Goal: Task Accomplishment & Management: Use online tool/utility

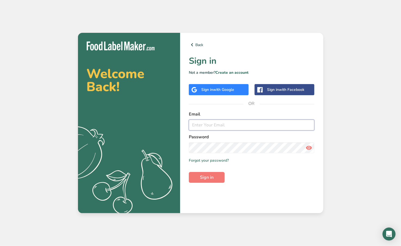
click at [214, 123] on input "email" at bounding box center [252, 125] width 126 height 11
type input "[EMAIL_ADDRESS][DOMAIN_NAME]"
click at [209, 178] on span "Sign in" at bounding box center [207, 177] width 14 height 7
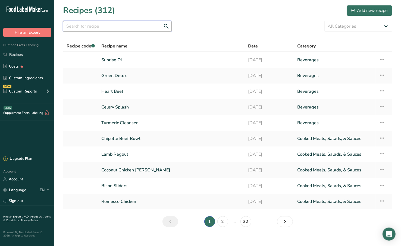
click at [132, 23] on input "text" at bounding box center [117, 26] width 109 height 11
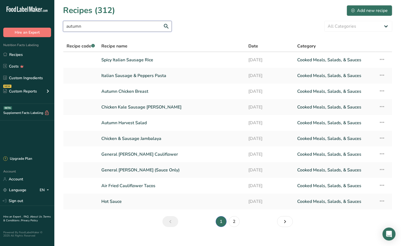
click at [139, 29] on input "autumn" at bounding box center [117, 26] width 109 height 11
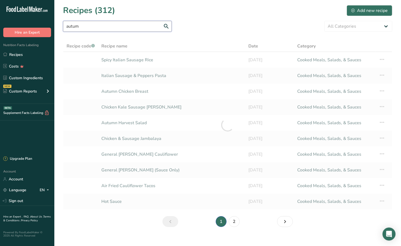
type input "autumn"
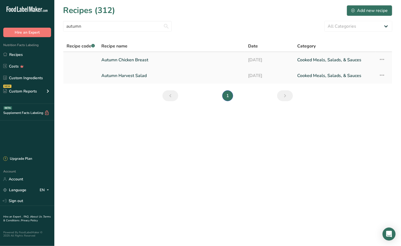
click at [157, 62] on link "Autumn Chicken Breast" at bounding box center [171, 59] width 140 height 11
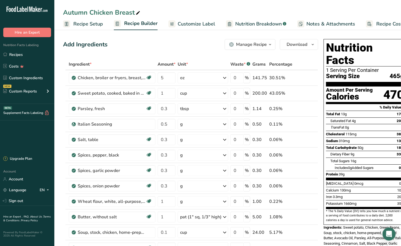
click at [198, 21] on span "Customize Label" at bounding box center [196, 23] width 37 height 7
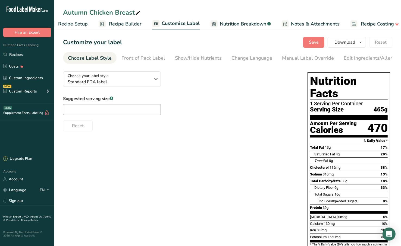
scroll to position [0, 22]
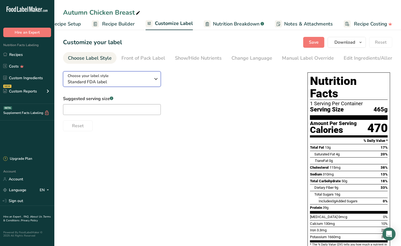
click at [124, 80] on div "Choose your label style Standard FDA label" at bounding box center [109, 79] width 83 height 12
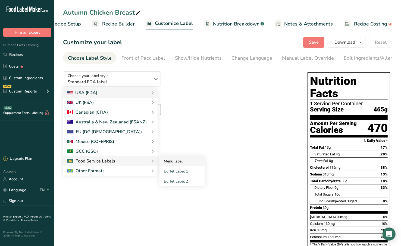
click at [172, 162] on link "Menu label" at bounding box center [182, 161] width 46 height 10
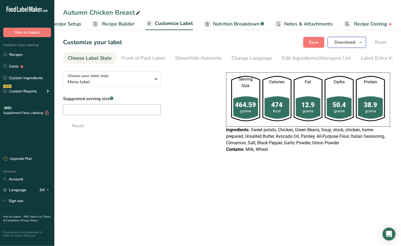
click at [353, 45] on span "Download" at bounding box center [344, 42] width 21 height 7
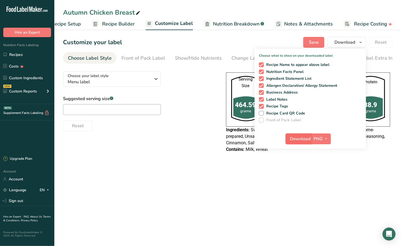
click at [306, 140] on span "Download" at bounding box center [300, 139] width 21 height 7
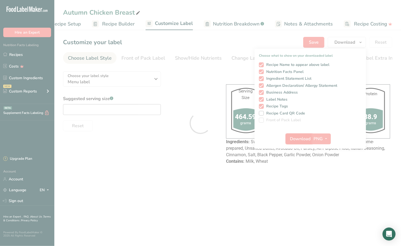
scroll to position [0, 0]
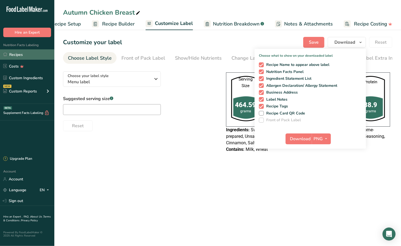
click at [29, 55] on link "Recipes" at bounding box center [27, 54] width 54 height 10
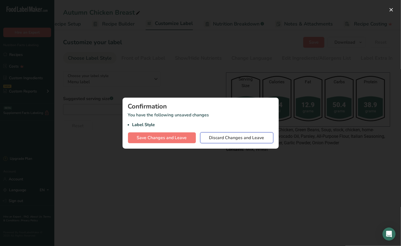
click at [221, 143] on button "Discard Changes and Leave" at bounding box center [236, 138] width 73 height 11
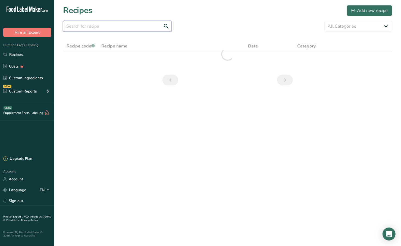
click at [128, 30] on input "text" at bounding box center [117, 26] width 109 height 11
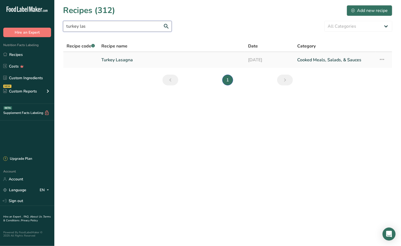
type input "turkey las"
click at [128, 57] on link "Turkey Lasagna" at bounding box center [171, 59] width 140 height 11
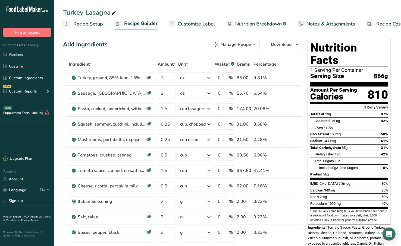
click at [202, 25] on span "Customize Label" at bounding box center [196, 23] width 37 height 7
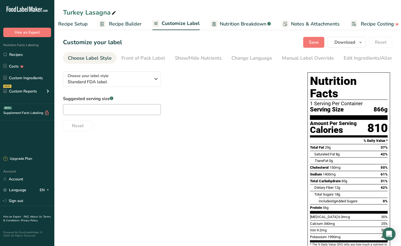
scroll to position [0, 22]
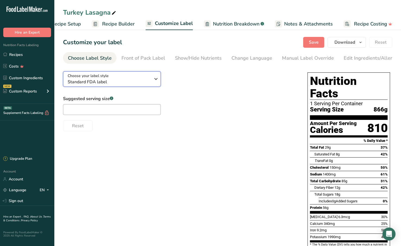
click at [104, 75] on span "Choose your label style" at bounding box center [88, 76] width 41 height 6
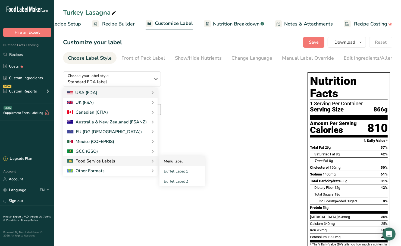
click at [174, 163] on link "Menu label" at bounding box center [182, 161] width 46 height 10
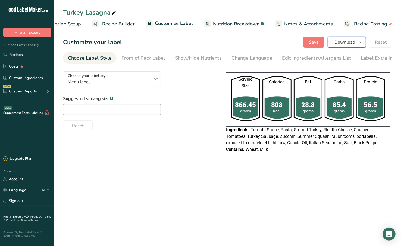
click at [359, 42] on icon "button" at bounding box center [360, 42] width 4 height 7
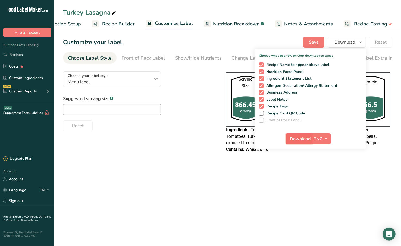
click at [297, 142] on span "Download" at bounding box center [300, 139] width 21 height 7
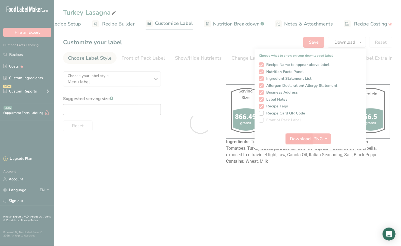
scroll to position [0, 0]
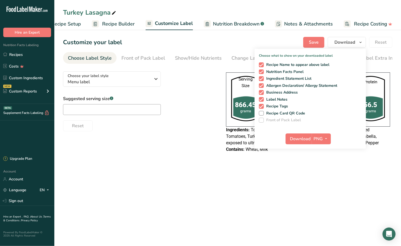
click at [204, 131] on div "Reset" at bounding box center [139, 124] width 152 height 13
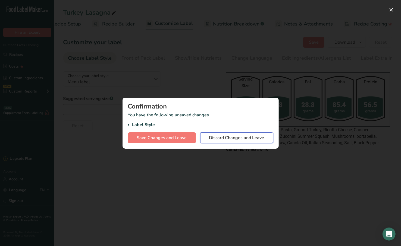
click at [227, 140] on span "Discard Changes and Leave" at bounding box center [236, 138] width 55 height 7
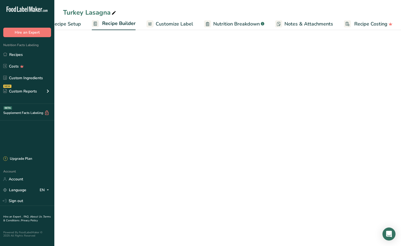
scroll to position [0, 22]
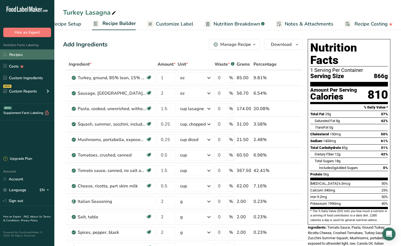
click at [28, 52] on link "Recipes" at bounding box center [27, 54] width 54 height 10
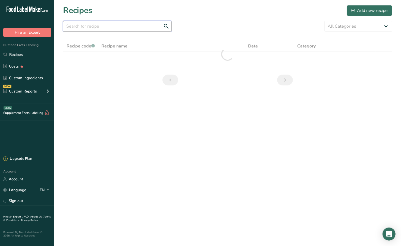
click at [126, 27] on input "text" at bounding box center [117, 26] width 109 height 11
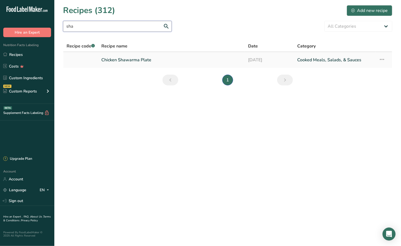
type input "sha"
click at [162, 63] on link "Chicken Shawarma Plate" at bounding box center [171, 59] width 140 height 11
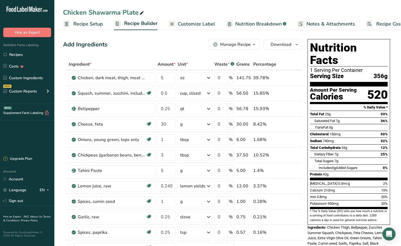
click at [208, 26] on span "Customize Label" at bounding box center [196, 23] width 37 height 7
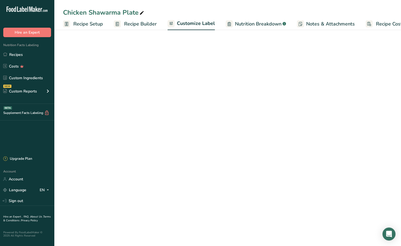
scroll to position [0, 22]
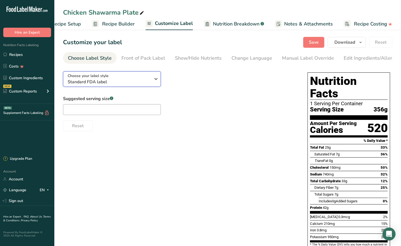
click at [137, 77] on div "Choose your label style Standard FDA label" at bounding box center [109, 79] width 83 height 12
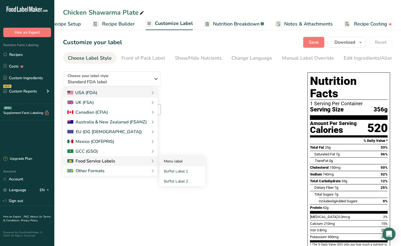
click at [169, 162] on link "Menu label" at bounding box center [182, 161] width 46 height 10
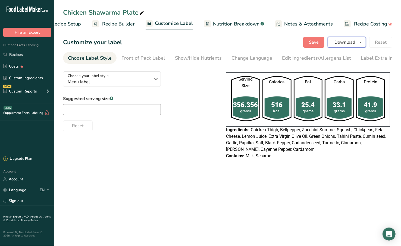
click at [347, 44] on span "Download" at bounding box center [344, 42] width 21 height 7
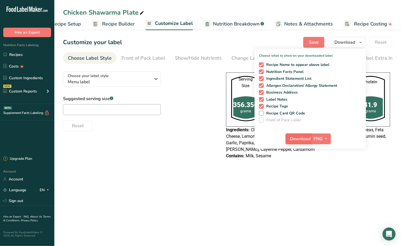
click at [296, 141] on span "Download" at bounding box center [300, 139] width 21 height 7
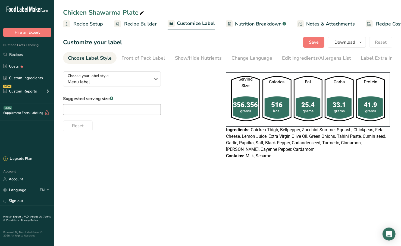
scroll to position [0, 22]
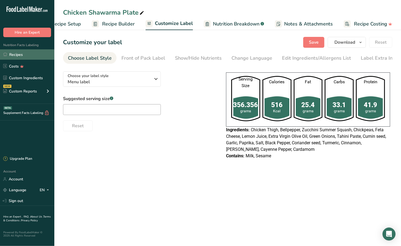
click at [13, 54] on link "Recipes" at bounding box center [27, 54] width 54 height 10
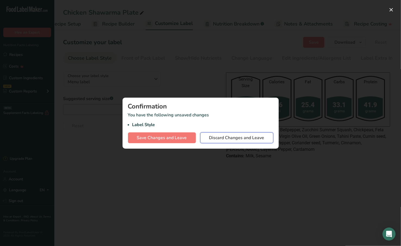
click at [242, 140] on span "Discard Changes and Leave" at bounding box center [236, 138] width 55 height 7
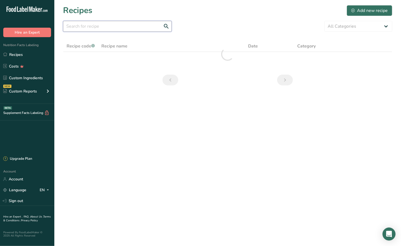
click at [135, 24] on input "text" at bounding box center [117, 26] width 109 height 11
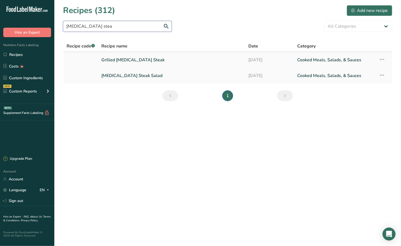
type input "flank stea"
click at [142, 62] on link "Grilled Flank Steak" at bounding box center [171, 59] width 140 height 11
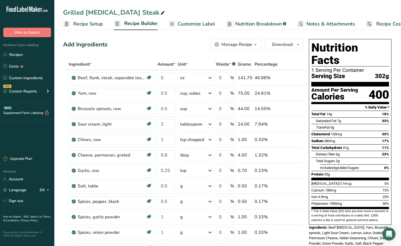
click at [182, 24] on span "Customize Label" at bounding box center [196, 23] width 37 height 7
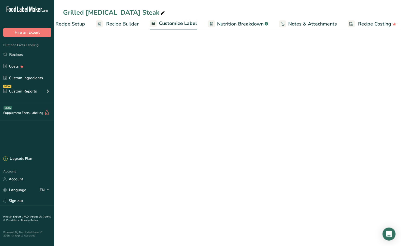
scroll to position [0, 22]
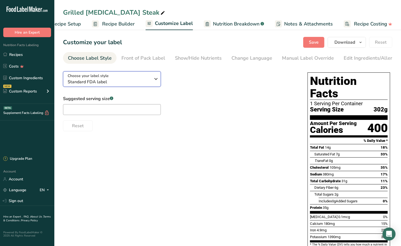
click at [120, 79] on div "Choose your label style Standard FDA label" at bounding box center [109, 79] width 83 height 12
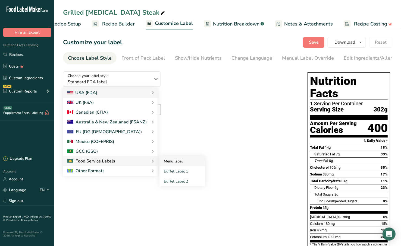
click at [171, 165] on link "Menu label" at bounding box center [182, 161] width 46 height 10
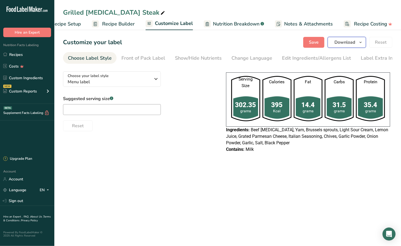
click at [354, 42] on span "Download" at bounding box center [344, 42] width 21 height 7
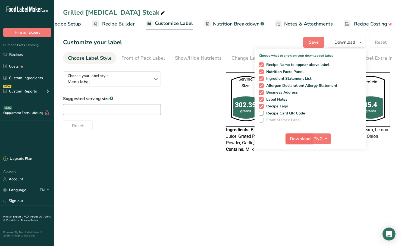
click at [309, 139] on span "Download" at bounding box center [300, 139] width 21 height 7
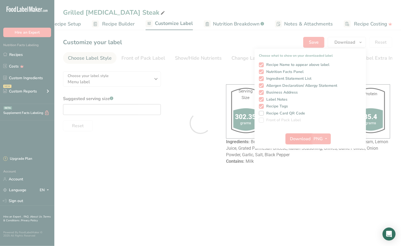
scroll to position [0, 0]
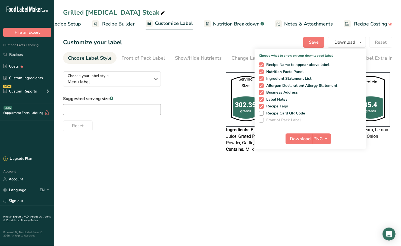
click at [186, 167] on section "Customize your label Save Download Choose what to show on your downloaded label…" at bounding box center [227, 97] width 347 height 139
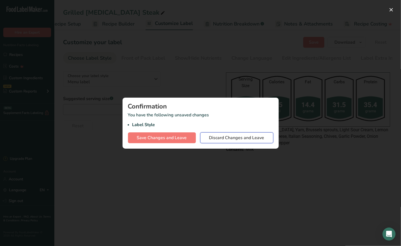
click at [233, 134] on button "Discard Changes and Leave" at bounding box center [236, 138] width 73 height 11
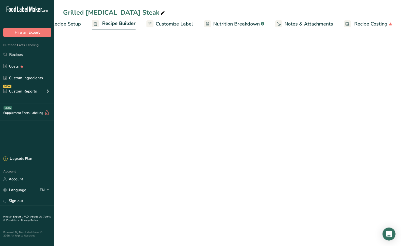
scroll to position [0, 22]
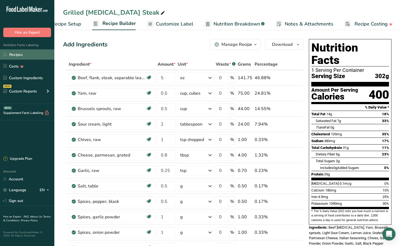
click at [46, 54] on link "Recipes" at bounding box center [27, 54] width 54 height 10
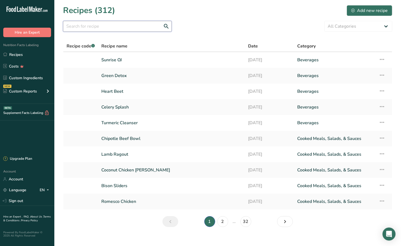
click at [113, 27] on input "text" at bounding box center [117, 26] width 109 height 11
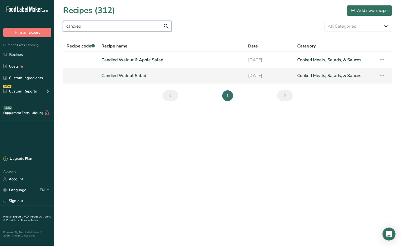
type input "candied"
click at [134, 75] on link "Candied Walnut Salad" at bounding box center [171, 75] width 140 height 11
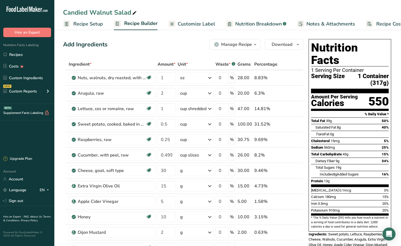
click at [205, 24] on span "Customize Label" at bounding box center [196, 23] width 37 height 7
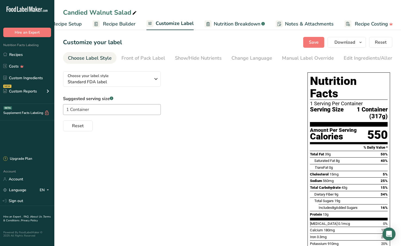
scroll to position [0, 22]
click at [124, 62] on link "Front of Pack Label" at bounding box center [143, 58] width 44 height 12
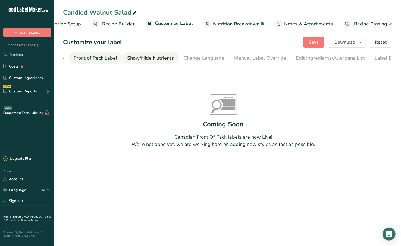
scroll to position [0, 52]
drag, startPoint x: 78, startPoint y: 58, endPoint x: 153, endPoint y: 59, distance: 75.2
click at [153, 59] on ul "Choose Label Style Front of Pack Label Show/Hide Nutrients Change Language Manu…" at bounding box center [175, 58] width 329 height 12
click at [103, 52] on link "Choose Label Style" at bounding box center [90, 58] width 44 height 12
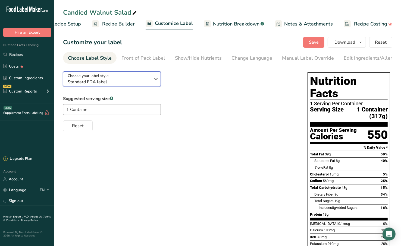
click at [129, 79] on div "Choose your label style Standard FDA label" at bounding box center [109, 79] width 83 height 12
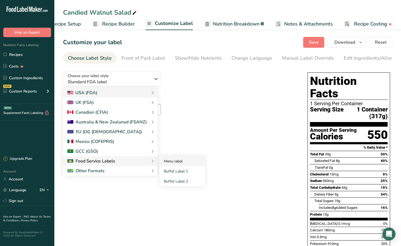
click at [168, 164] on link "Menu label" at bounding box center [182, 161] width 46 height 10
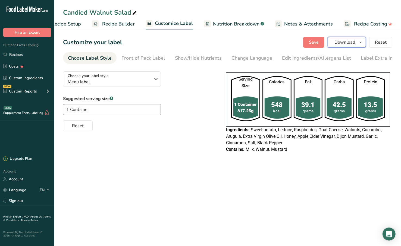
click at [336, 46] on button "Download" at bounding box center [347, 42] width 38 height 11
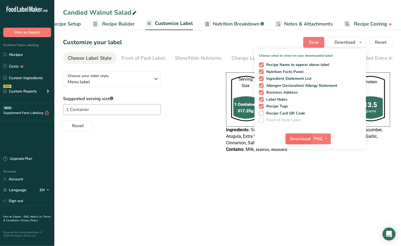
click at [299, 136] on span "Download" at bounding box center [300, 139] width 21 height 7
